Goal: Task Accomplishment & Management: Manage account settings

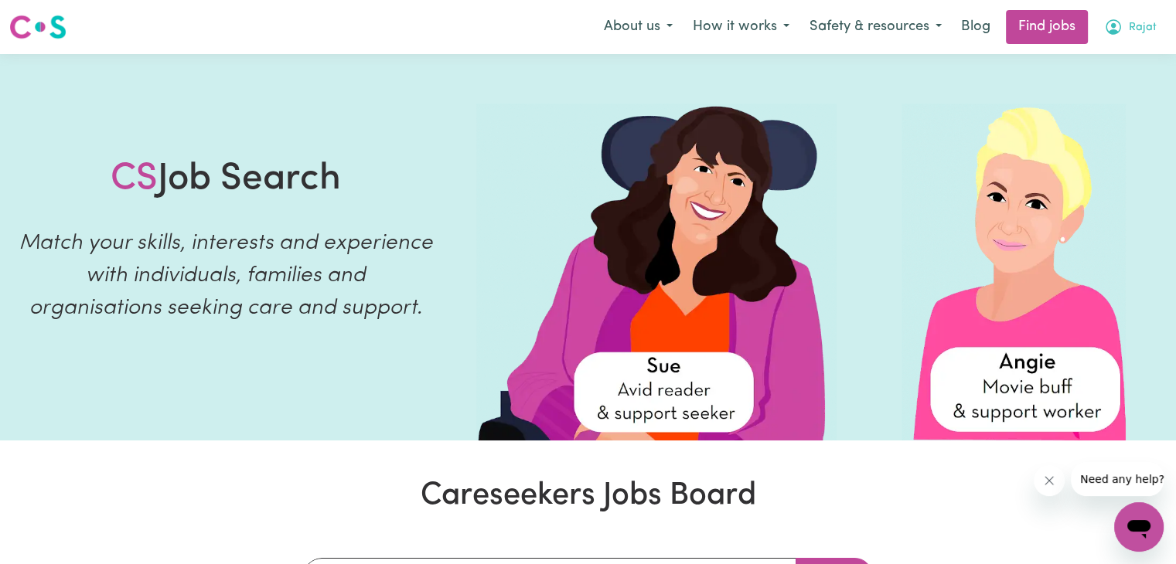
drag, startPoint x: 1095, startPoint y: 23, endPoint x: 1132, endPoint y: 36, distance: 39.1
click at [1132, 36] on button "Rajat" at bounding box center [1130, 27] width 73 height 32
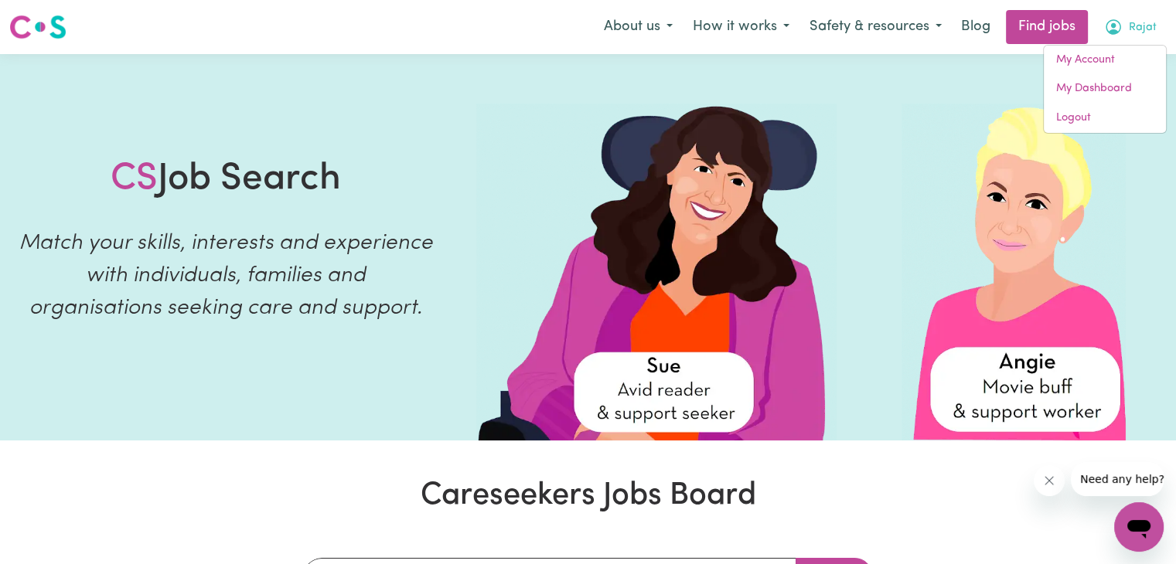
click at [1132, 36] on span "Rajat" at bounding box center [1142, 27] width 28 height 17
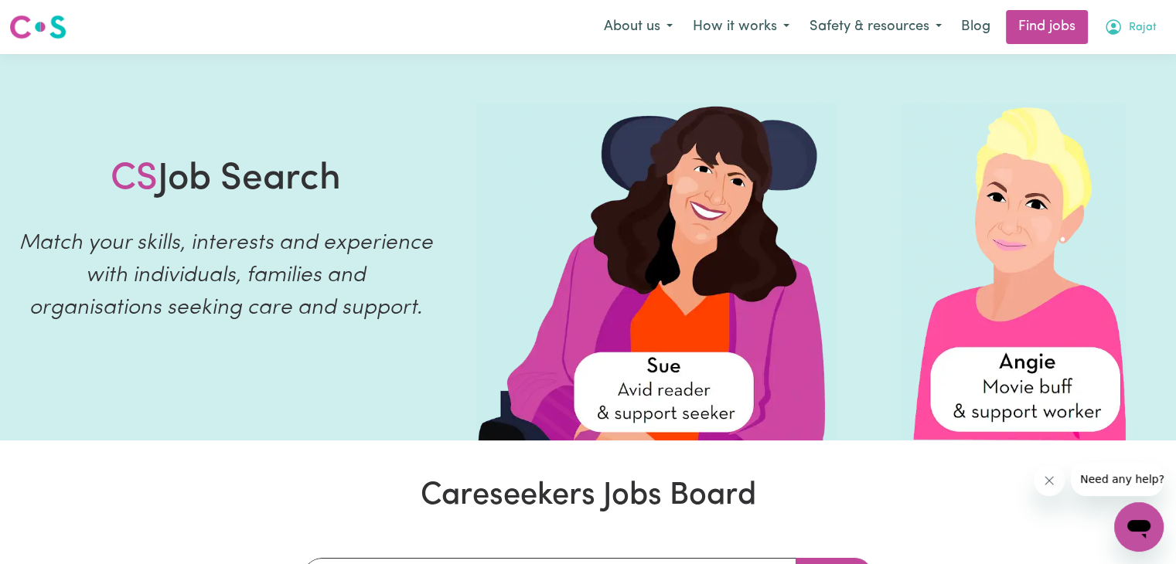
click at [1132, 36] on span "Rajat" at bounding box center [1142, 27] width 28 height 17
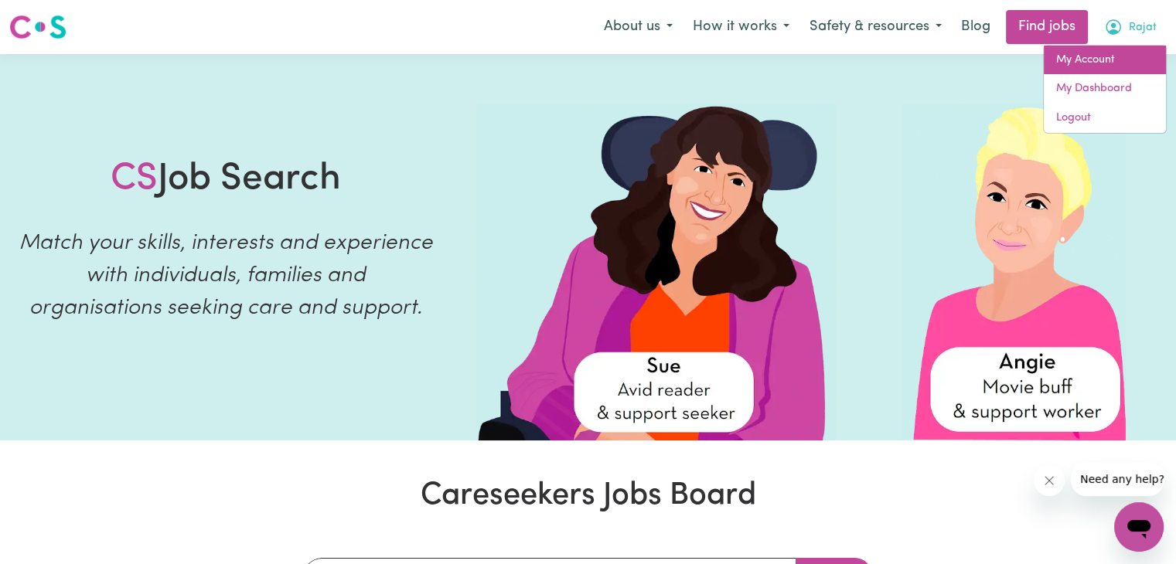
click at [1122, 67] on link "My Account" at bounding box center [1104, 60] width 122 height 29
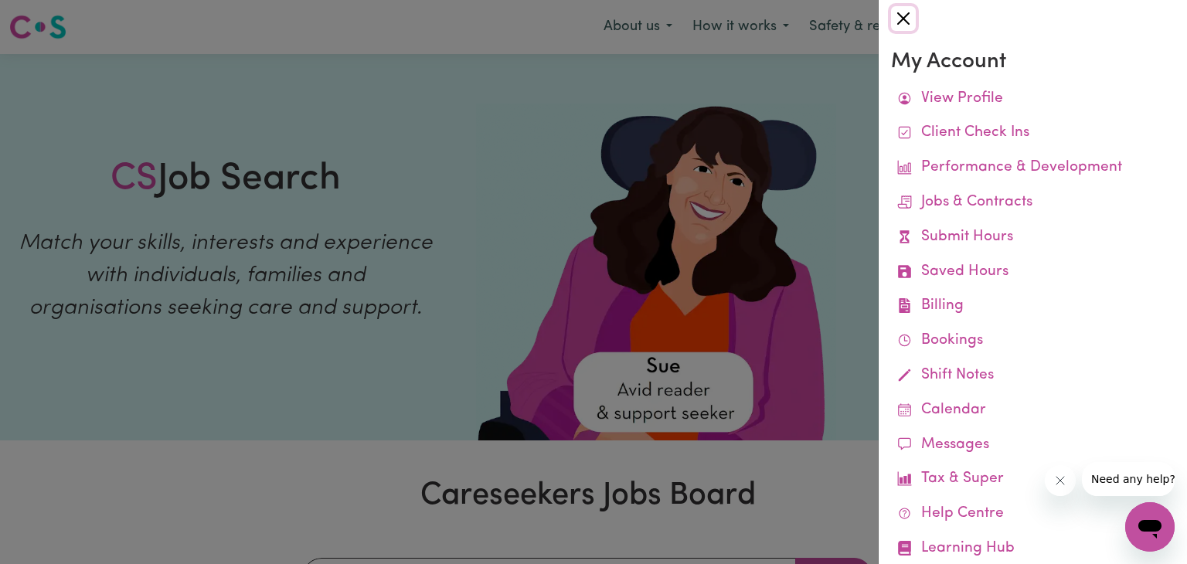
click at [904, 22] on button "Close" at bounding box center [903, 18] width 25 height 25
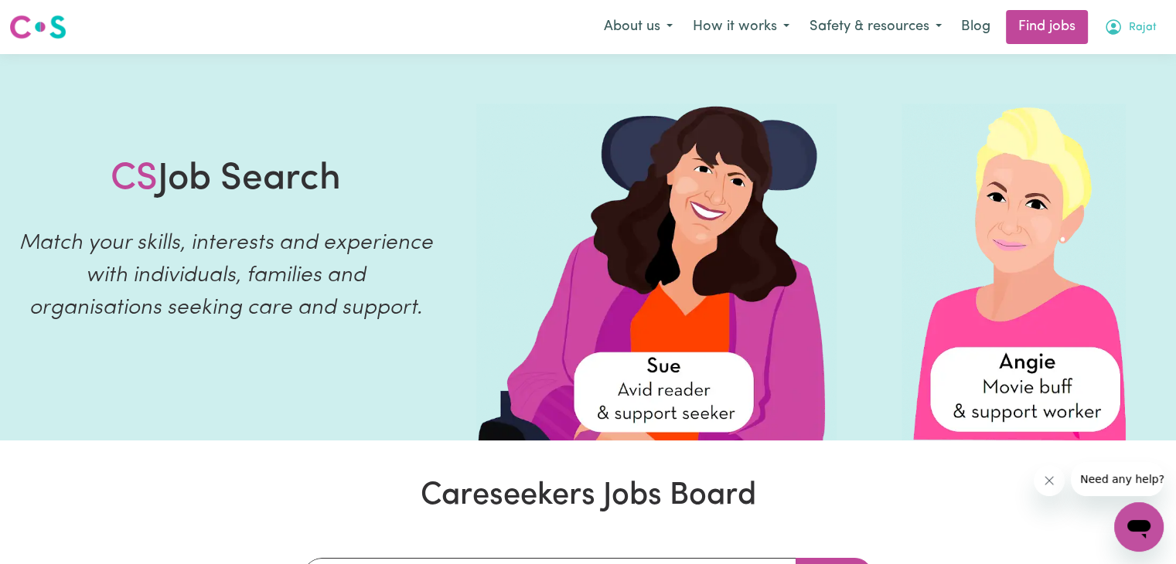
click at [1125, 23] on button "Rajat" at bounding box center [1130, 27] width 73 height 32
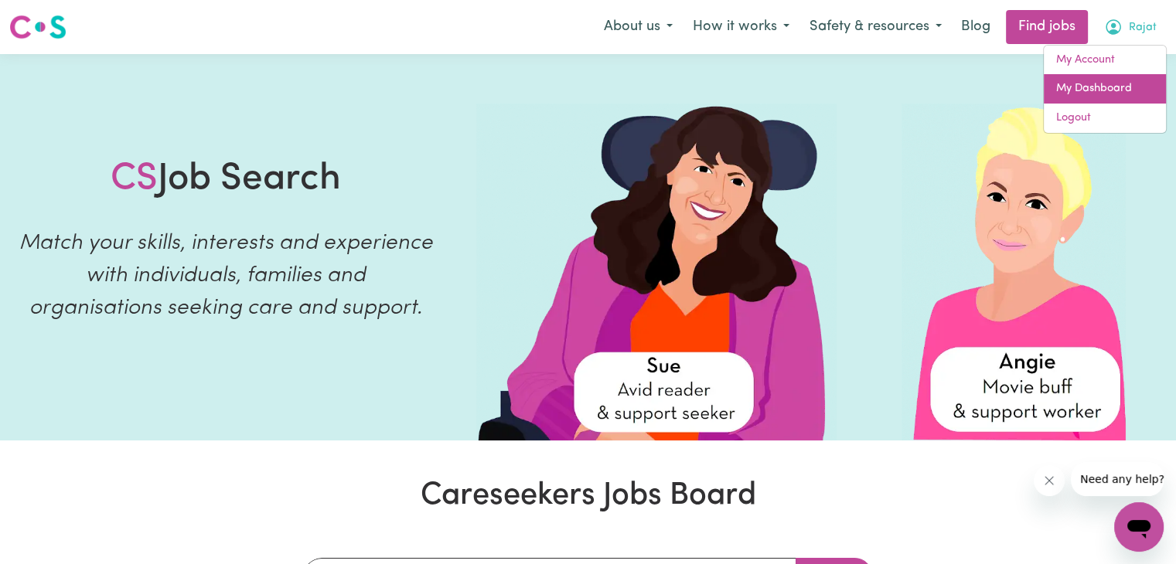
click at [1128, 90] on link "My Dashboard" at bounding box center [1104, 88] width 122 height 29
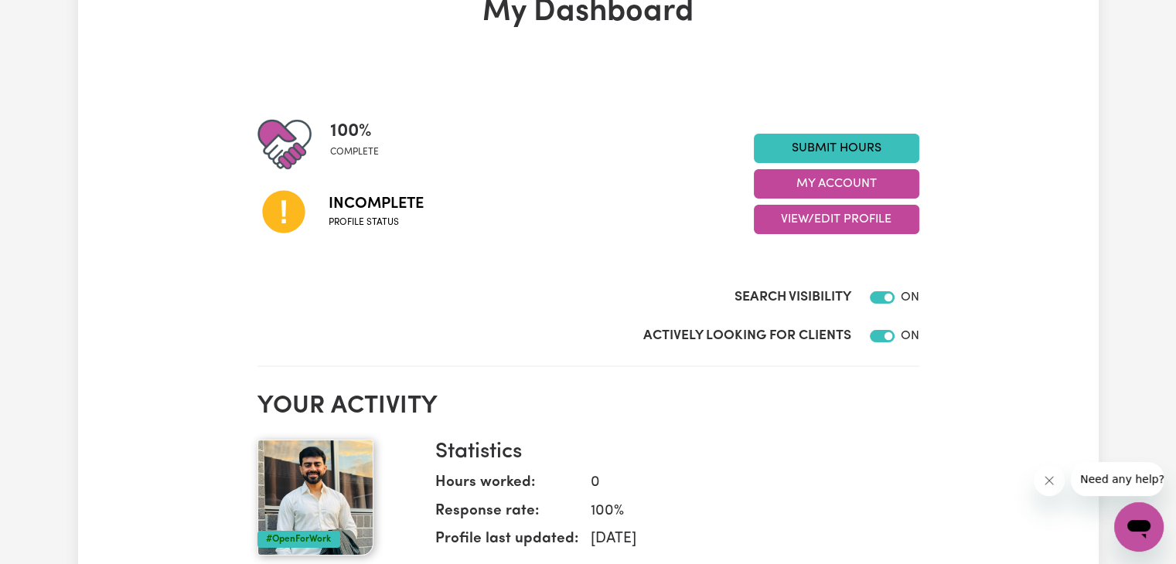
scroll to position [104, 0]
click at [802, 220] on button "View/Edit Profile" at bounding box center [836, 218] width 165 height 29
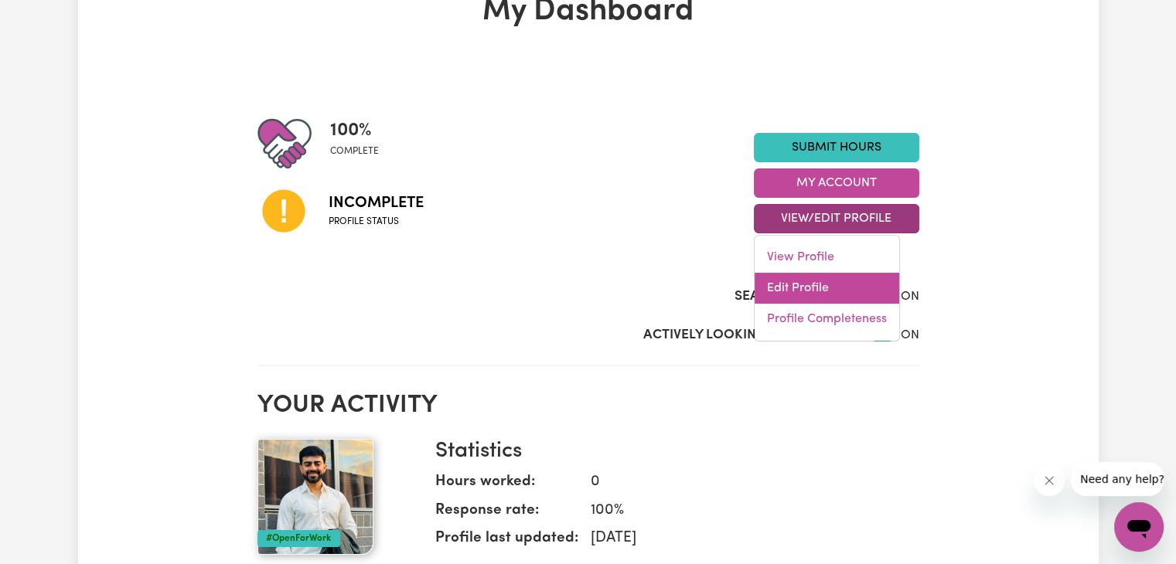
click at [795, 287] on link "Edit Profile" at bounding box center [826, 288] width 145 height 31
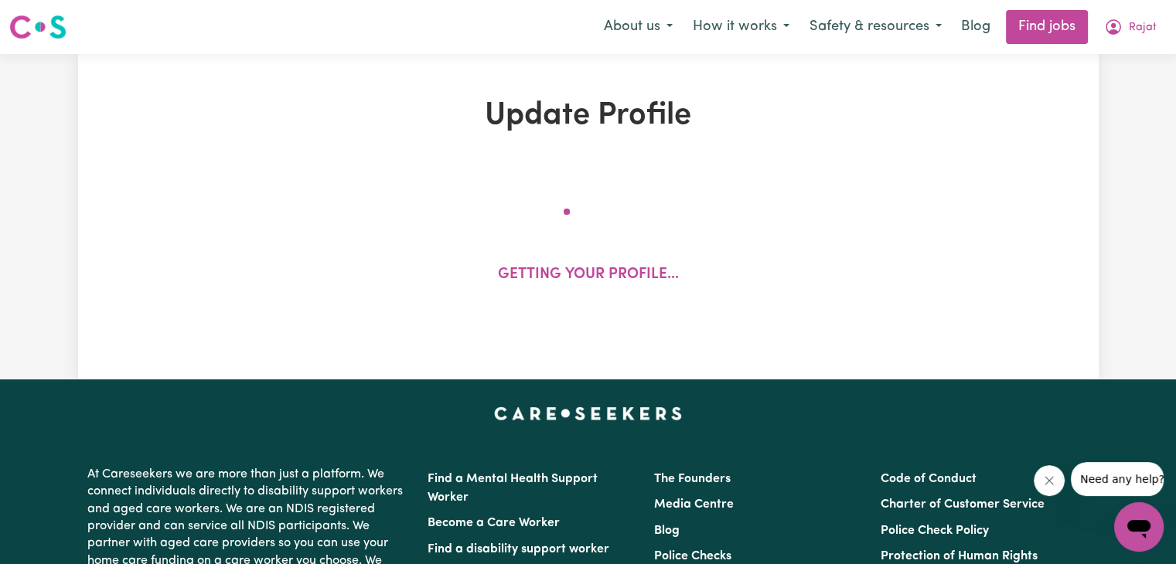
select select "[DEMOGRAPHIC_DATA]"
select select "Student Visa"
select select "Studying a healthcare related degree or qualification"
select select "40"
select select "50"
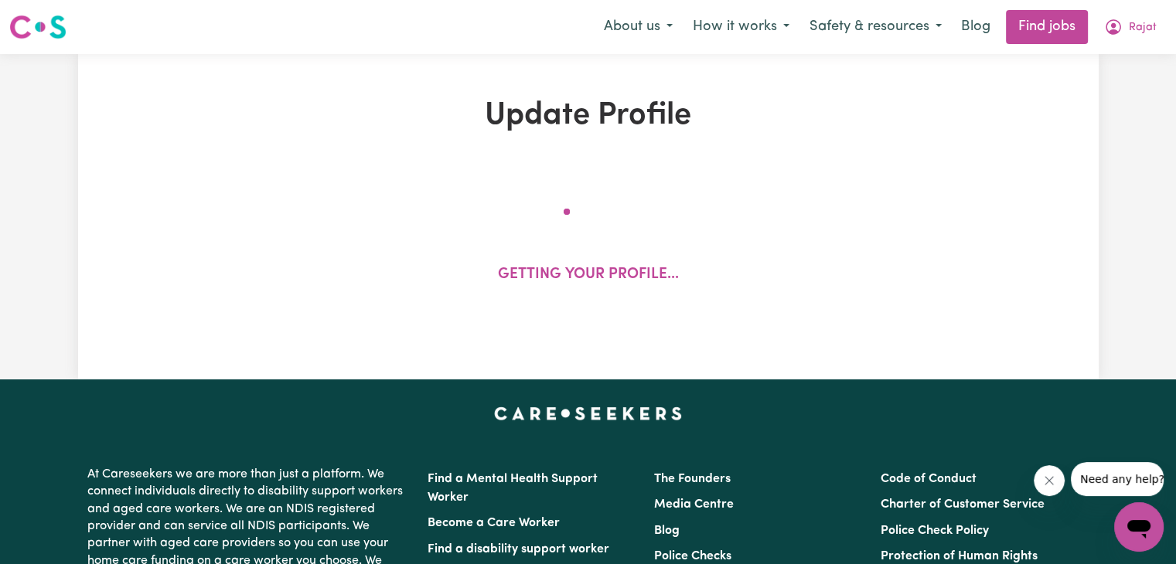
select select "60"
select select "70"
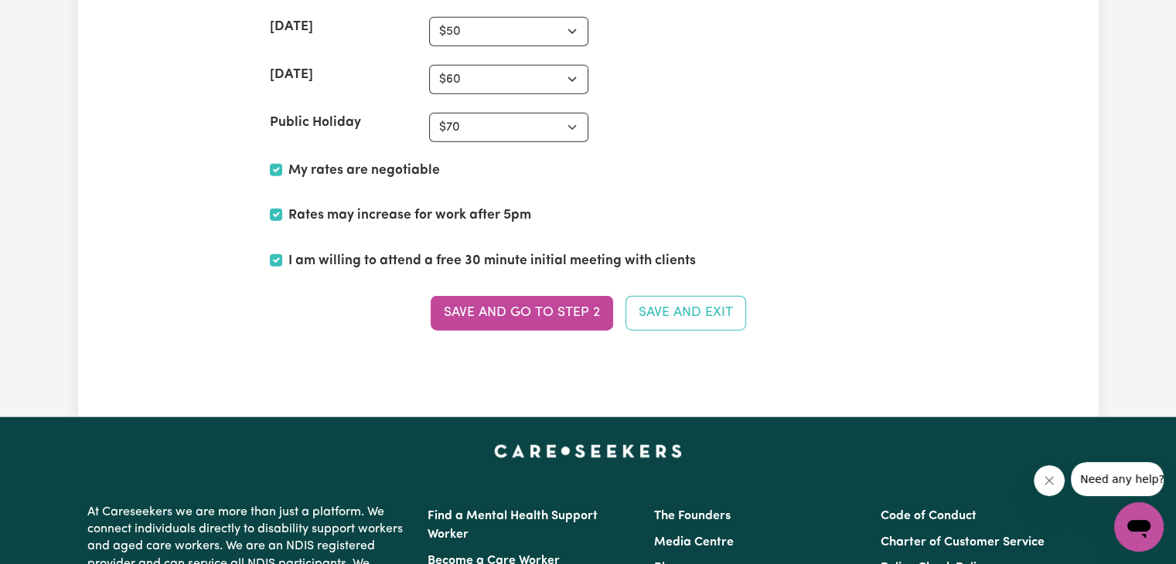
scroll to position [3678, 0]
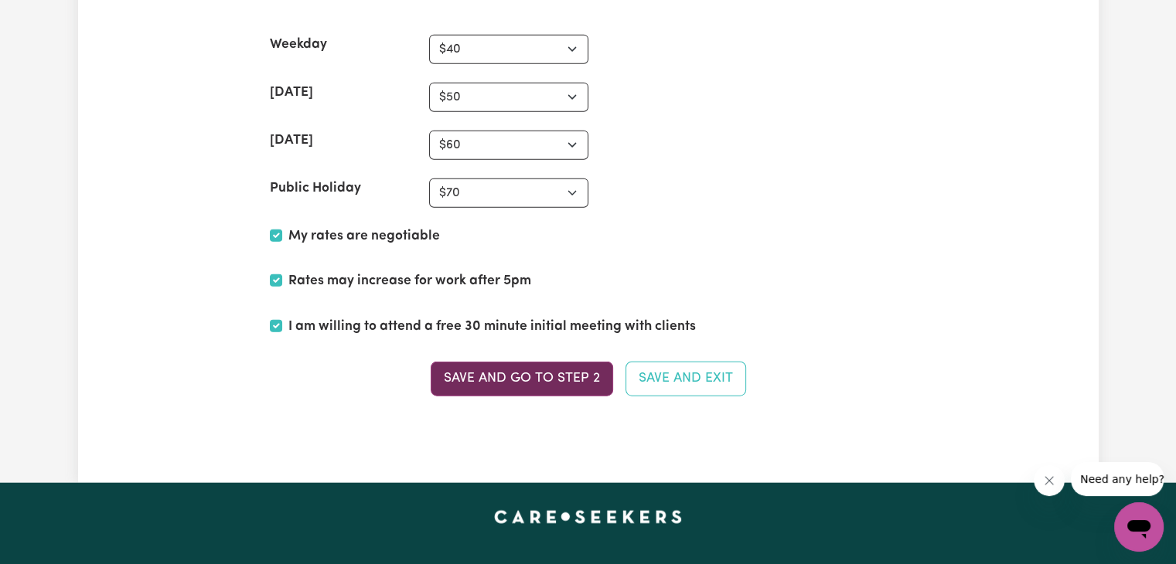
click at [569, 377] on button "Save and go to Step 2" at bounding box center [522, 379] width 182 height 34
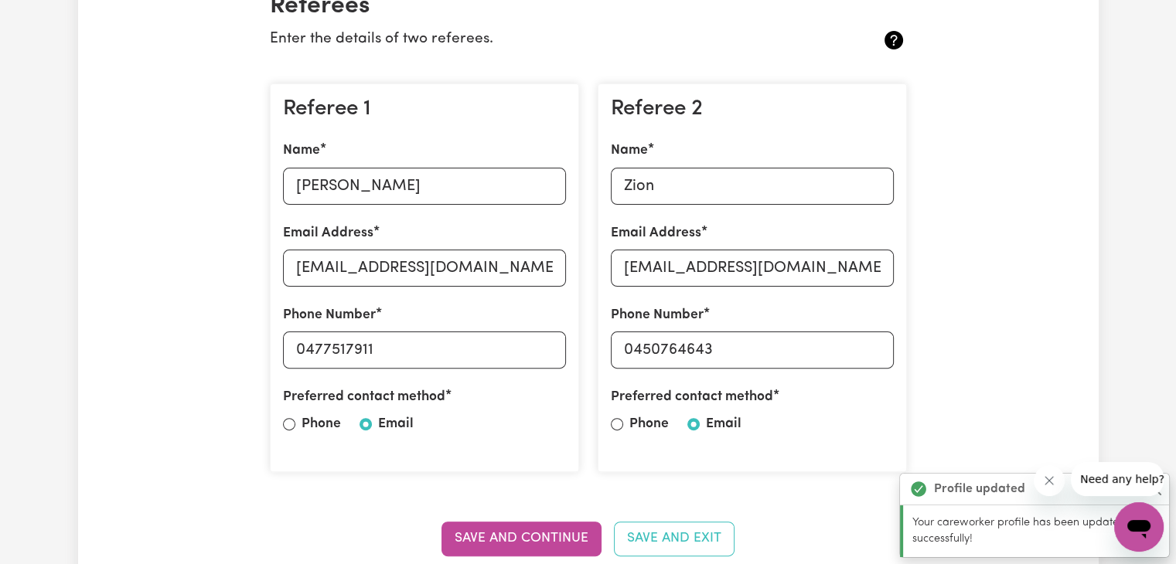
scroll to position [394, 0]
click at [730, 177] on input "Zion" at bounding box center [752, 184] width 283 height 37
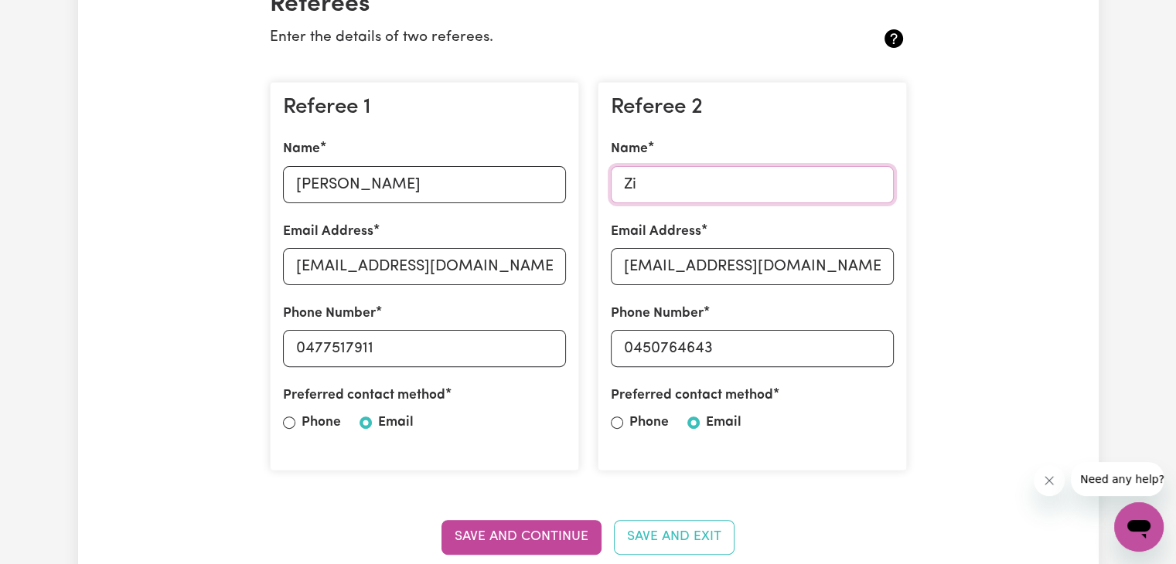
type input "Z"
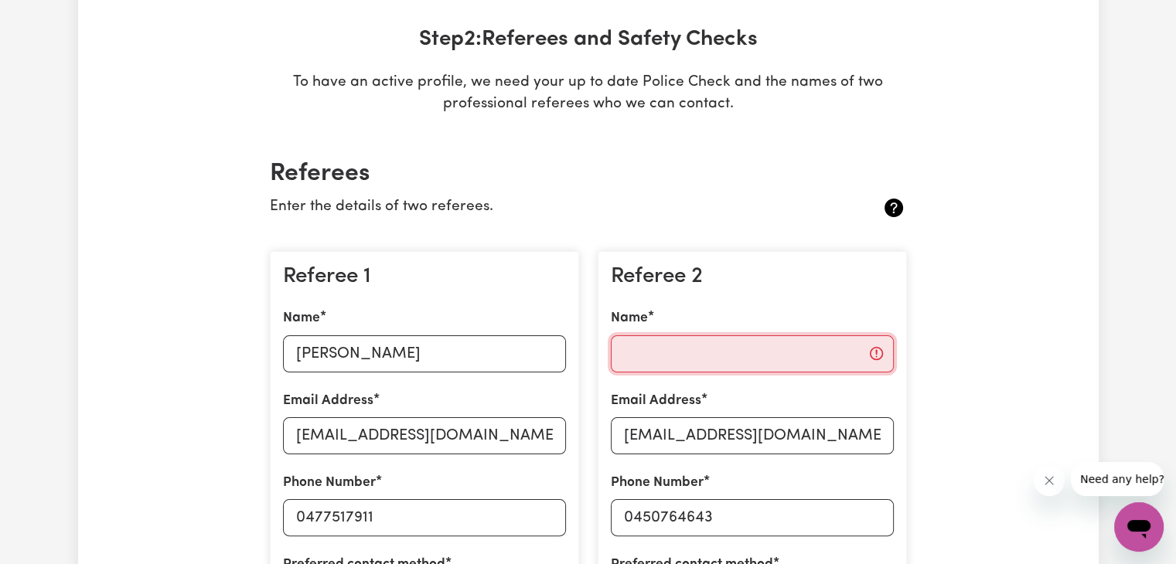
scroll to position [219, 0]
